Goal: Task Accomplishment & Management: Manage account settings

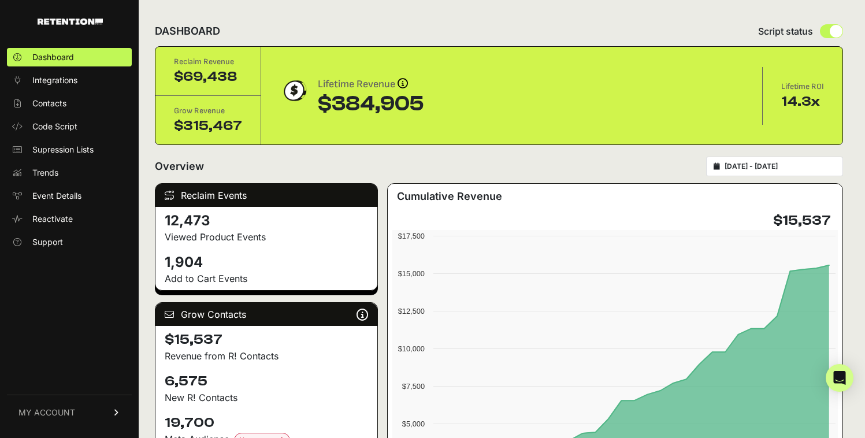
click at [94, 411] on link "MY ACCOUNT" at bounding box center [69, 412] width 125 height 35
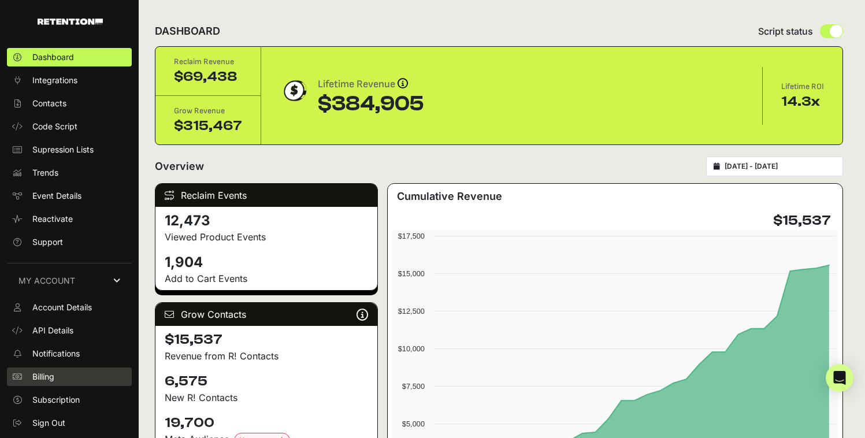
click at [42, 384] on link "Billing" at bounding box center [69, 376] width 125 height 18
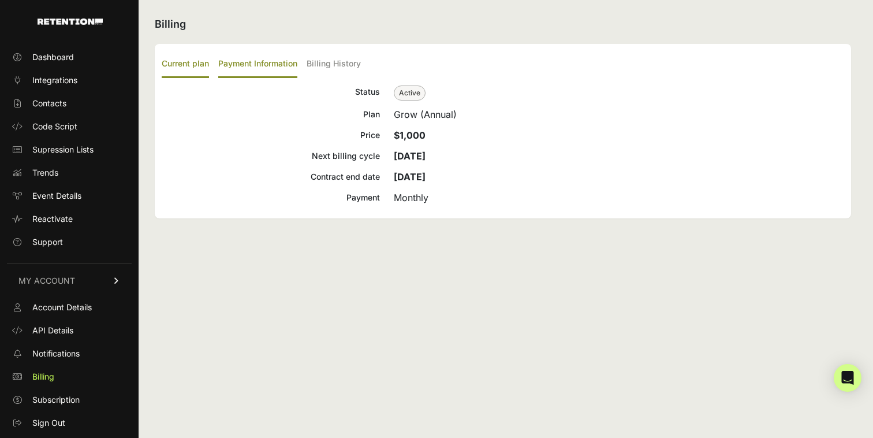
click at [272, 61] on label "Payment Information" at bounding box center [257, 64] width 79 height 27
click at [0, 0] on input "Payment Information" at bounding box center [0, 0] width 0 height 0
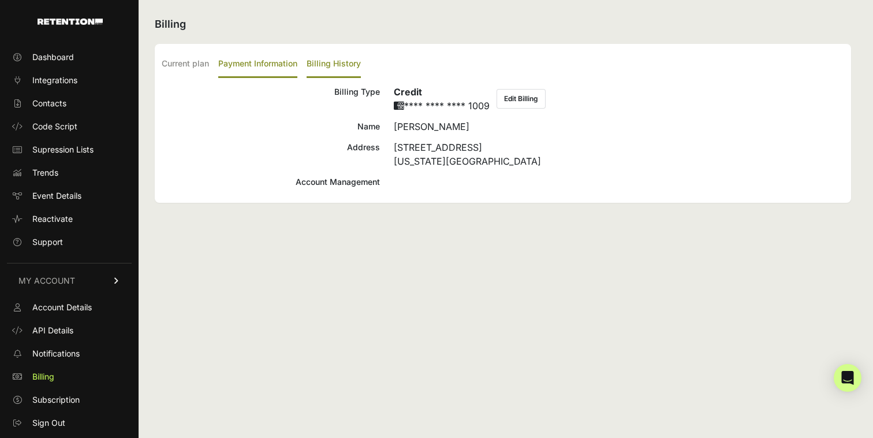
click at [356, 56] on label "Billing History" at bounding box center [334, 64] width 54 height 27
click at [0, 0] on input "Billing History" at bounding box center [0, 0] width 0 height 0
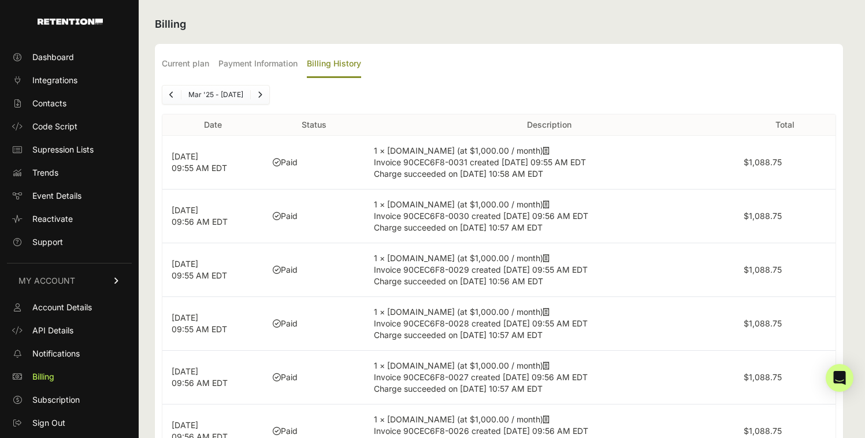
click at [543, 150] on icon at bounding box center [546, 151] width 6 height 8
